Goal: Task Accomplishment & Management: Use online tool/utility

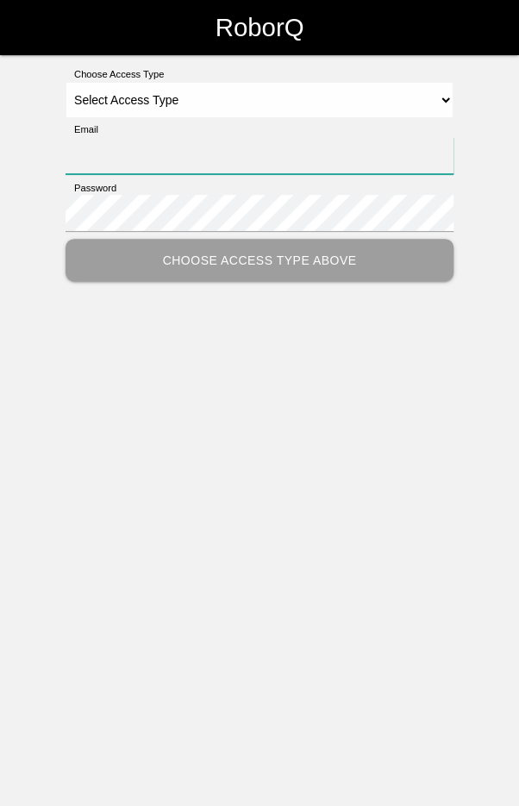
click at [223, 161] on input "Email" at bounding box center [259, 155] width 388 height 37
type input "[EMAIL_ADDRESS][DOMAIN_NAME]"
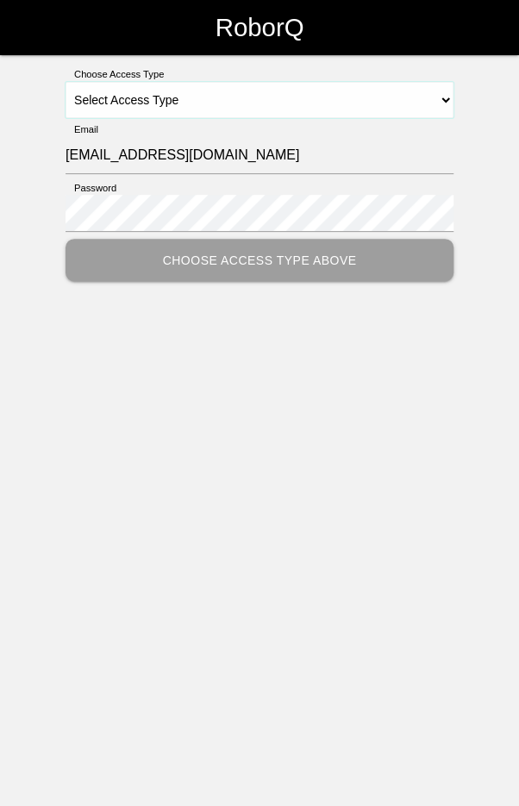
click at [371, 90] on select "Select Access Type Admin Customer Supervisor Worker" at bounding box center [259, 100] width 388 height 36
select select "Worker"
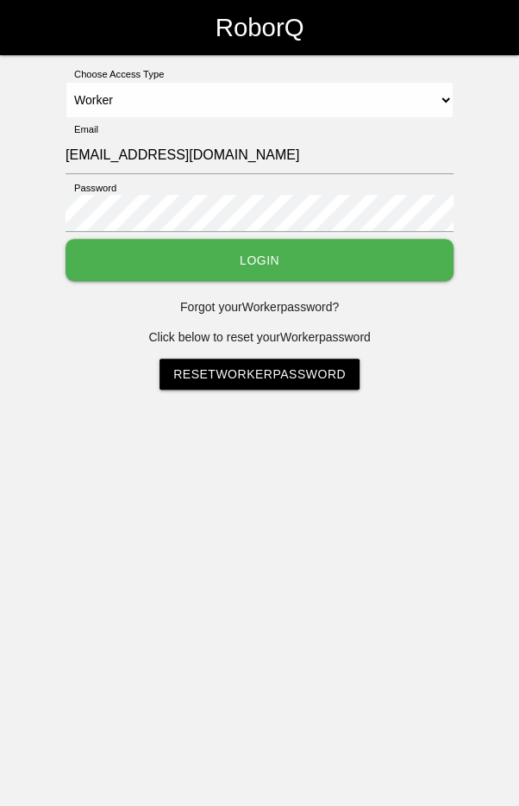
click at [320, 265] on button "Login" at bounding box center [259, 260] width 388 height 42
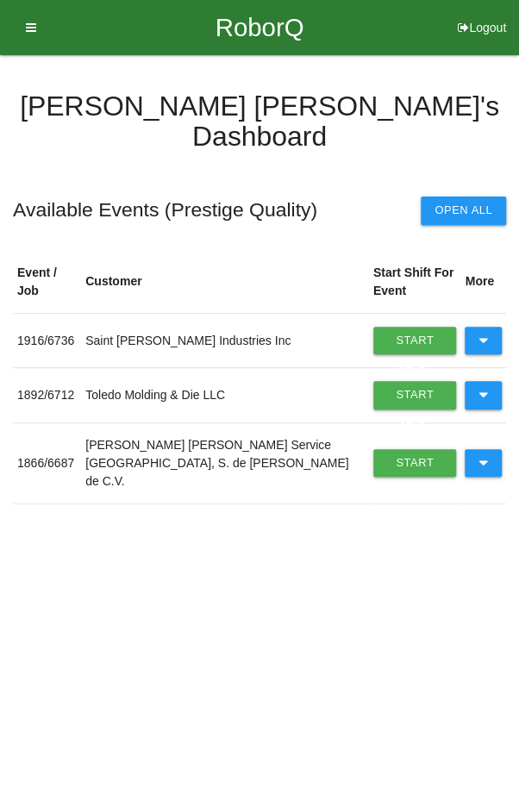
click at [488, 381] on button at bounding box center [483, 395] width 37 height 28
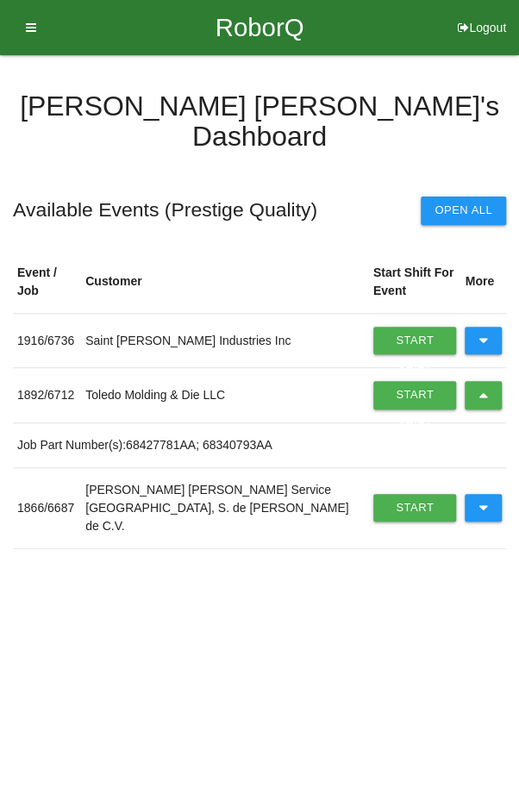
click at [486, 381] on icon at bounding box center [482, 395] width 9 height 28
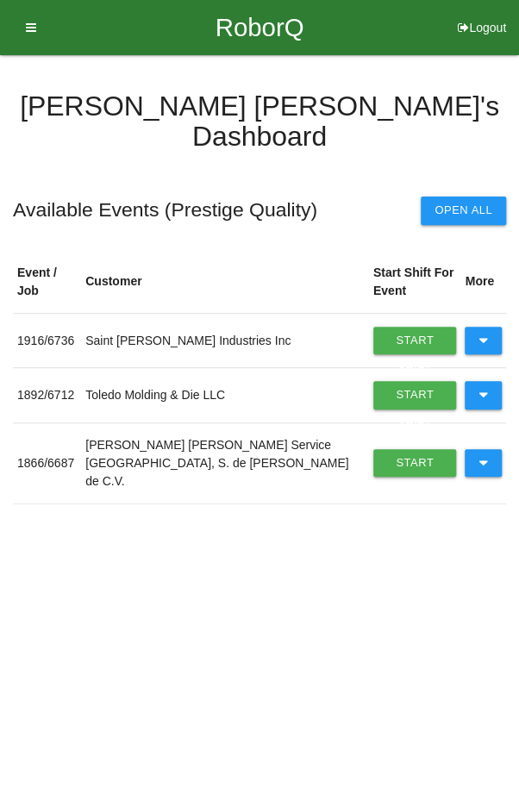
click at [488, 449] on button at bounding box center [483, 463] width 37 height 28
click at [400, 449] on link "Start Shift" at bounding box center [415, 463] width 84 height 28
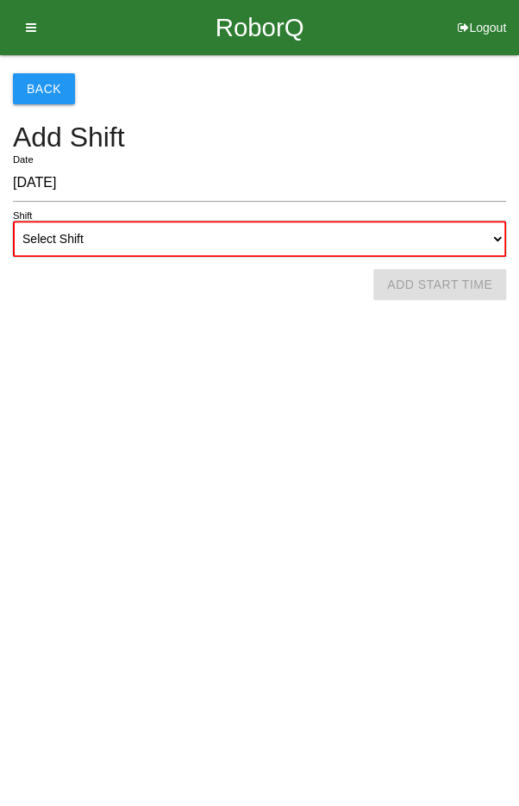
click at [306, 240] on select "Select Shift 1st Shift 2nd Shift 3rd Shift 4th Shift" at bounding box center [259, 239] width 493 height 36
select select "2"
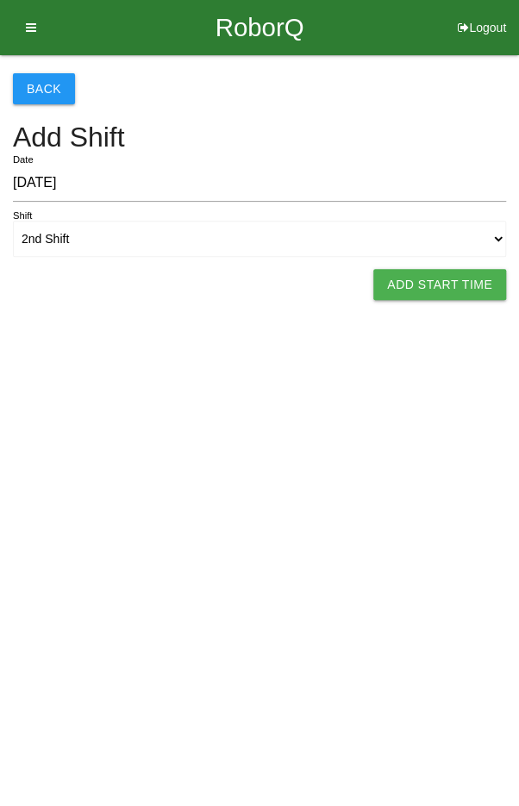
click at [442, 292] on button "Add Start Time" at bounding box center [439, 284] width 133 height 31
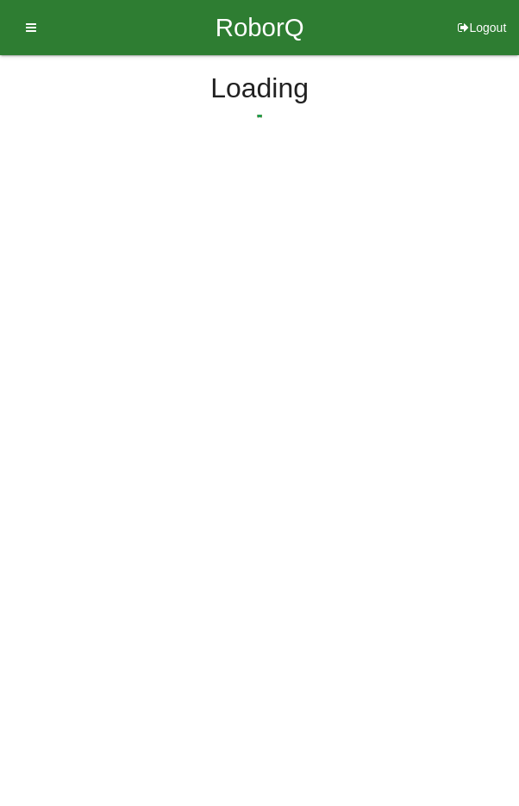
select select "2"
select select "24"
select select "2"
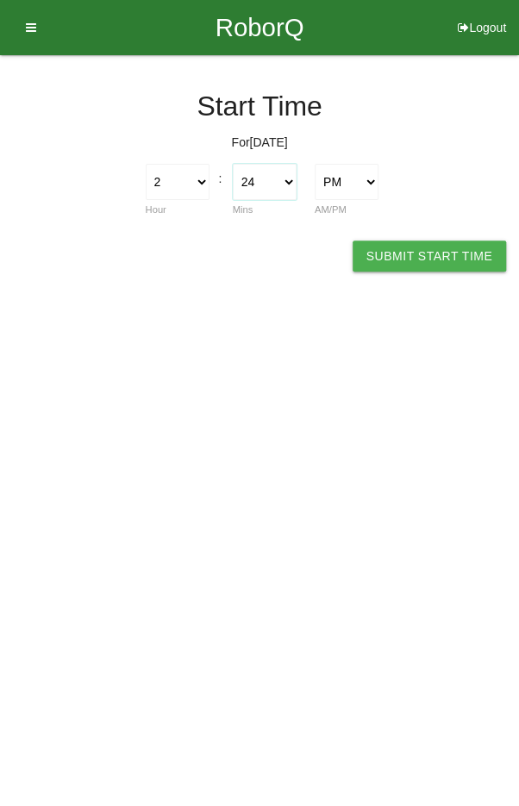
click at [257, 187] on select "00 01 02 03 04 05 06 07 08 09 10 11 12 13 14 15 16 17 18 19 20 21 22 23 24 25 2…" at bounding box center [265, 182] width 64 height 36
select select "0"
click at [421, 265] on button "Submit Start Time" at bounding box center [428, 255] width 153 height 31
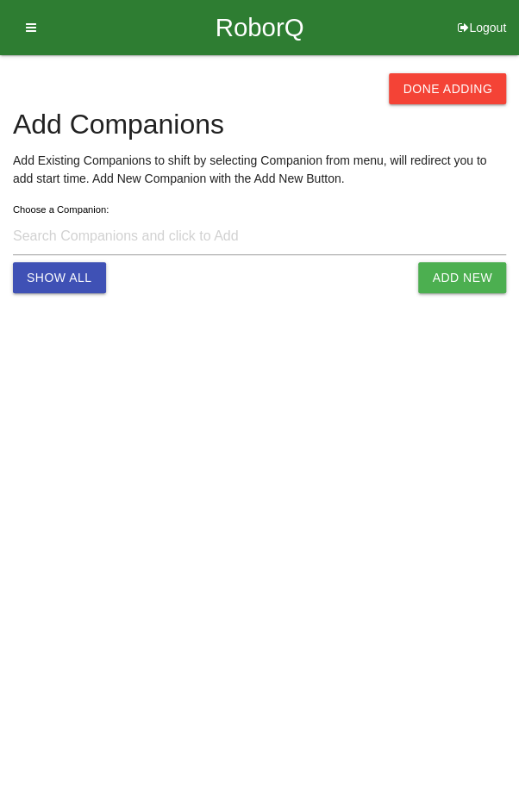
click at [473, 88] on button "Done Adding" at bounding box center [447, 88] width 117 height 31
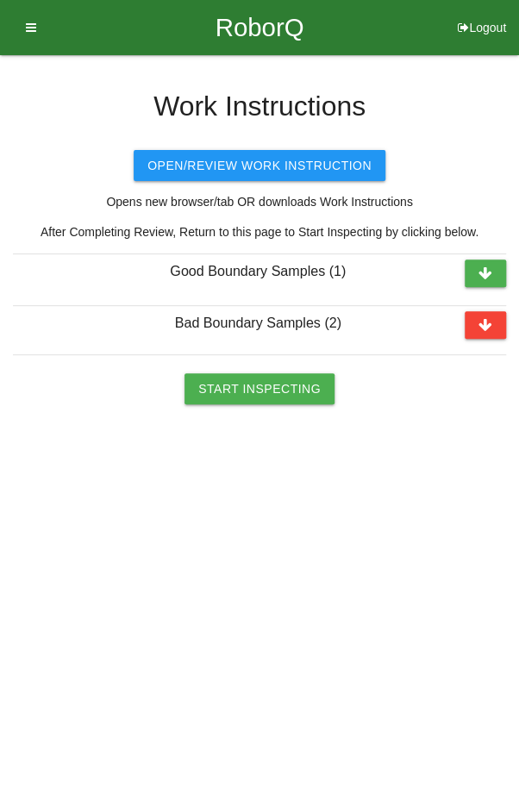
click at [246, 390] on button "Start Inspecting" at bounding box center [259, 388] width 150 height 31
